Goal: Task Accomplishment & Management: Use online tool/utility

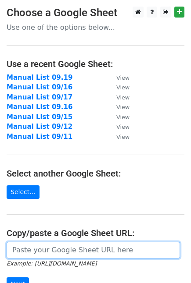
click at [71, 250] on input "url" at bounding box center [93, 250] width 173 height 17
paste input "[URL][DOMAIN_NAME]"
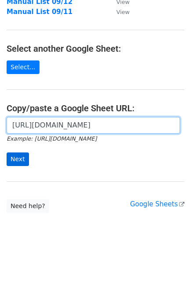
type input "https://docs.google.com/spreadsheets/d/1JKsWKnJ2u1a1D982lCayfVb9gKFMu0I9Nw2O2wt…"
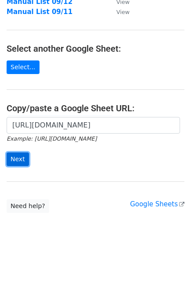
scroll to position [0, 0]
click at [22, 152] on input "Next" at bounding box center [18, 159] width 22 height 14
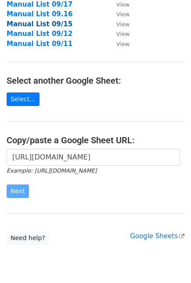
scroll to position [97, 0]
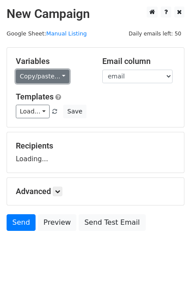
click at [55, 72] on link "Copy/paste..." at bounding box center [42, 77] width 53 height 14
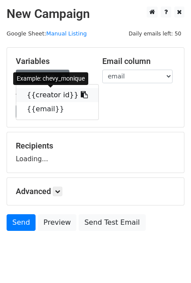
click at [50, 95] on link "{{creator id}}" at bounding box center [57, 95] width 82 height 14
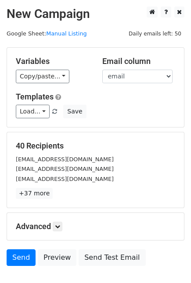
click at [15, 249] on form "Variables Copy/paste... {{creator id}} {{email}} Email column creator id email …" at bounding box center [95, 158] width 177 height 223
click at [16, 255] on link "Send" at bounding box center [21, 257] width 29 height 17
